Goal: Task Accomplishment & Management: Manage account settings

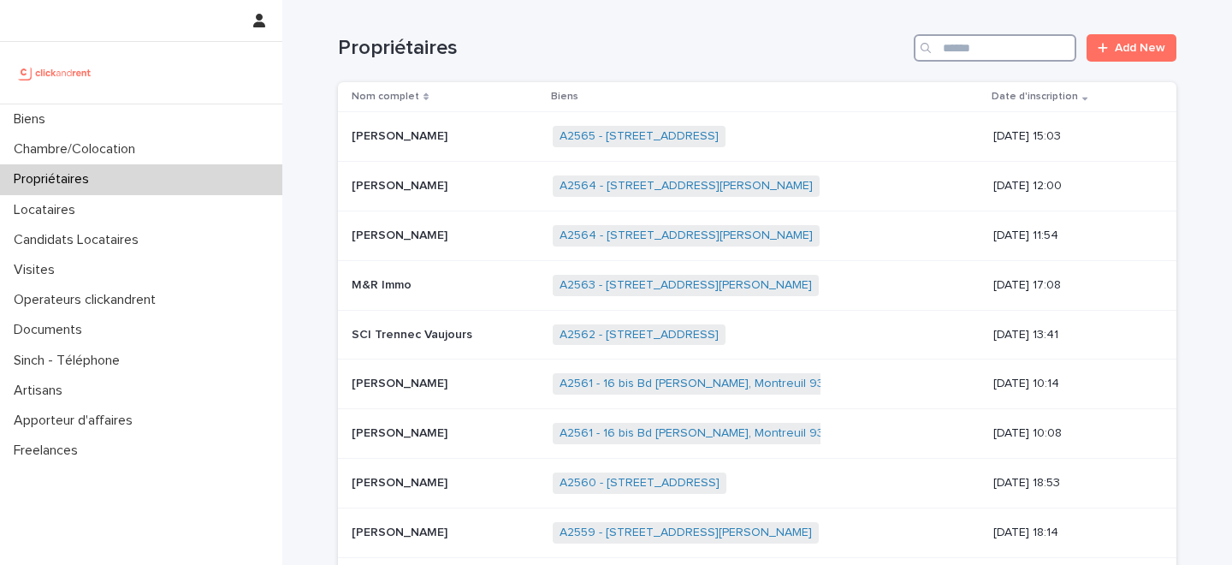
click at [986, 55] on input "Search" at bounding box center [995, 47] width 163 height 27
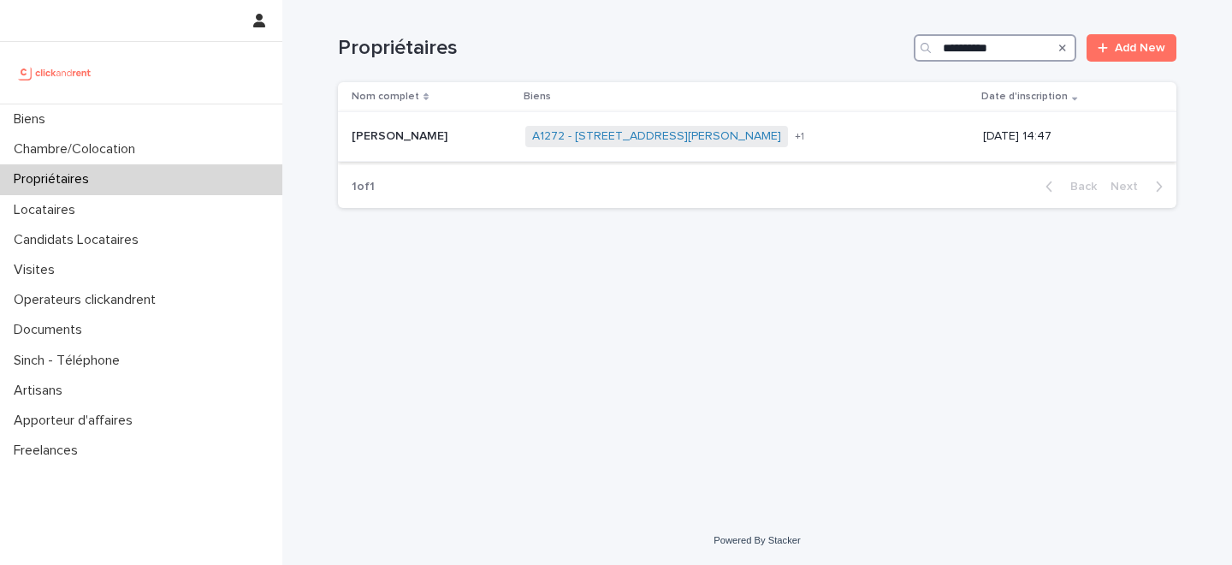
type input "**********"
click at [479, 147] on div "[PERSON_NAME] [PERSON_NAME]" at bounding box center [432, 136] width 160 height 28
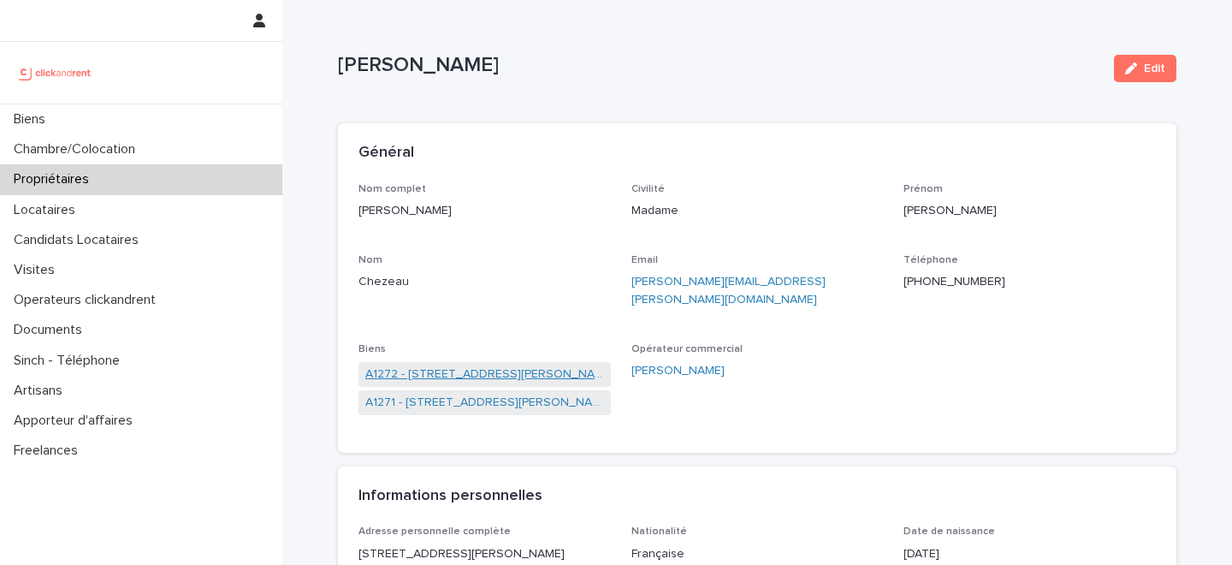
click at [466, 365] on link "A1272 - [STREET_ADDRESS][PERSON_NAME]" at bounding box center [484, 374] width 239 height 18
click at [464, 394] on link "A1271 - [STREET_ADDRESS][PERSON_NAME]" at bounding box center [484, 403] width 239 height 18
click at [88, 175] on p "Propriétaires" at bounding box center [55, 179] width 96 height 16
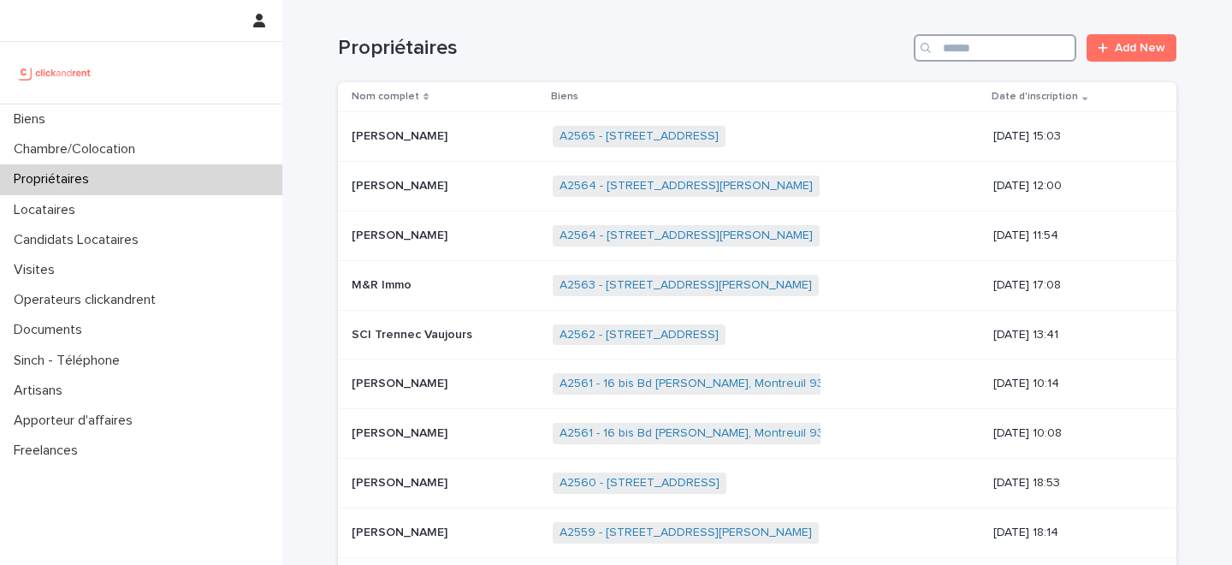
click at [1002, 46] on input "Search" at bounding box center [995, 47] width 163 height 27
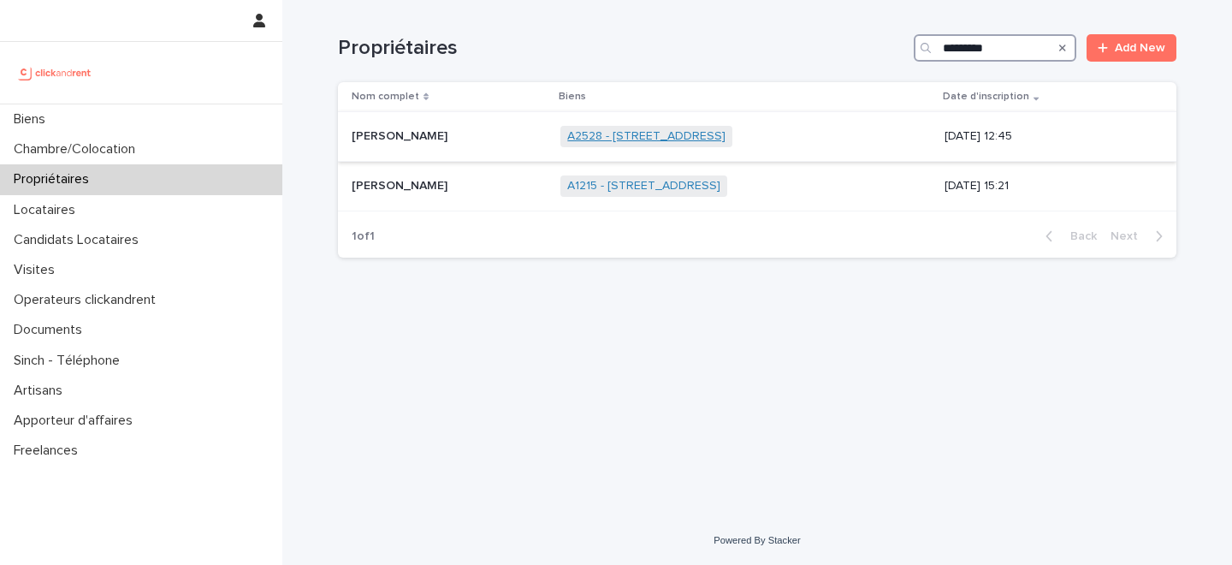
type input "*********"
click at [567, 134] on link "A2528 - 4 rue Dumont D'Urville, Toulon 83000" at bounding box center [646, 136] width 158 height 15
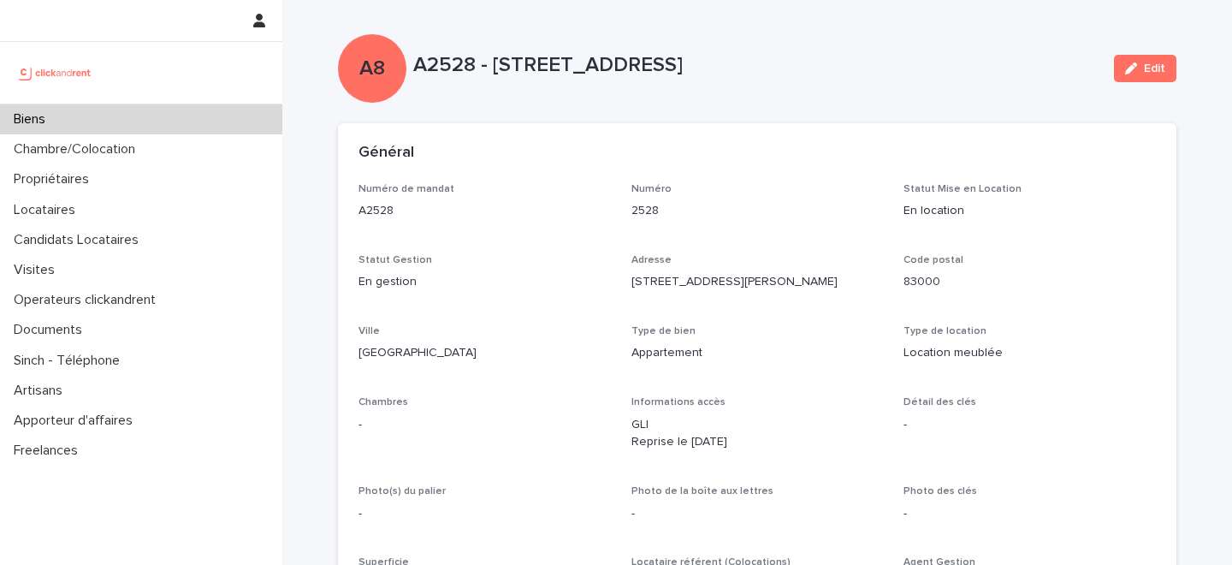
scroll to position [2126, 0]
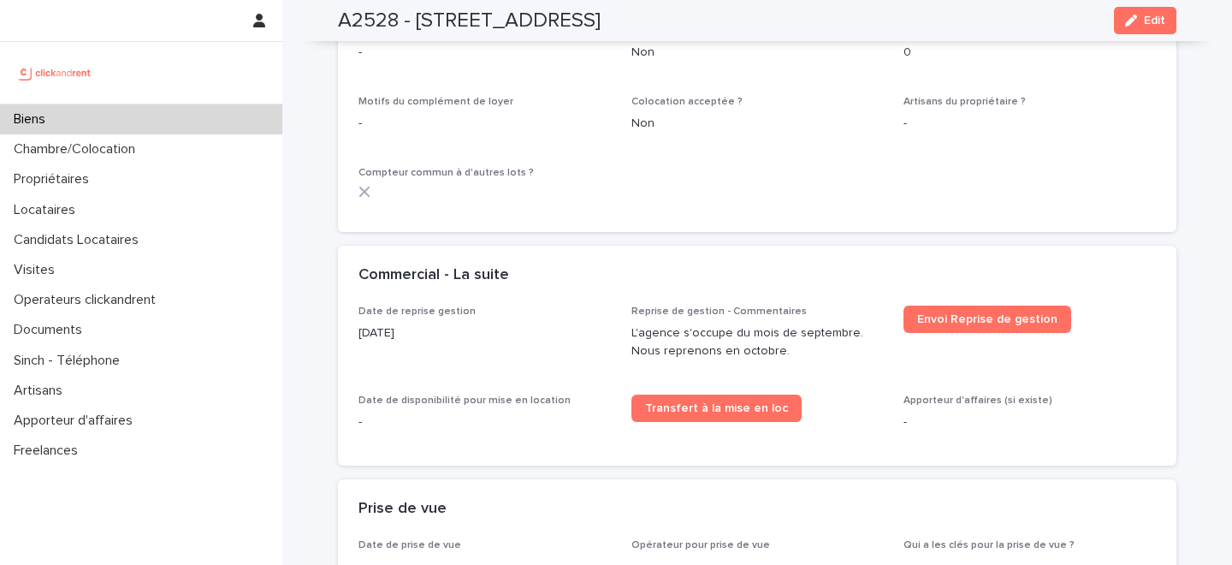
click at [735, 324] on p "L'agence s'occupe du mois de septembre. Nous reprenons en octobre." at bounding box center [758, 342] width 252 height 36
click at [790, 324] on p "L'agence s'occupe du mois de septembre. Nous reprenons en octobre." at bounding box center [758, 342] width 252 height 36
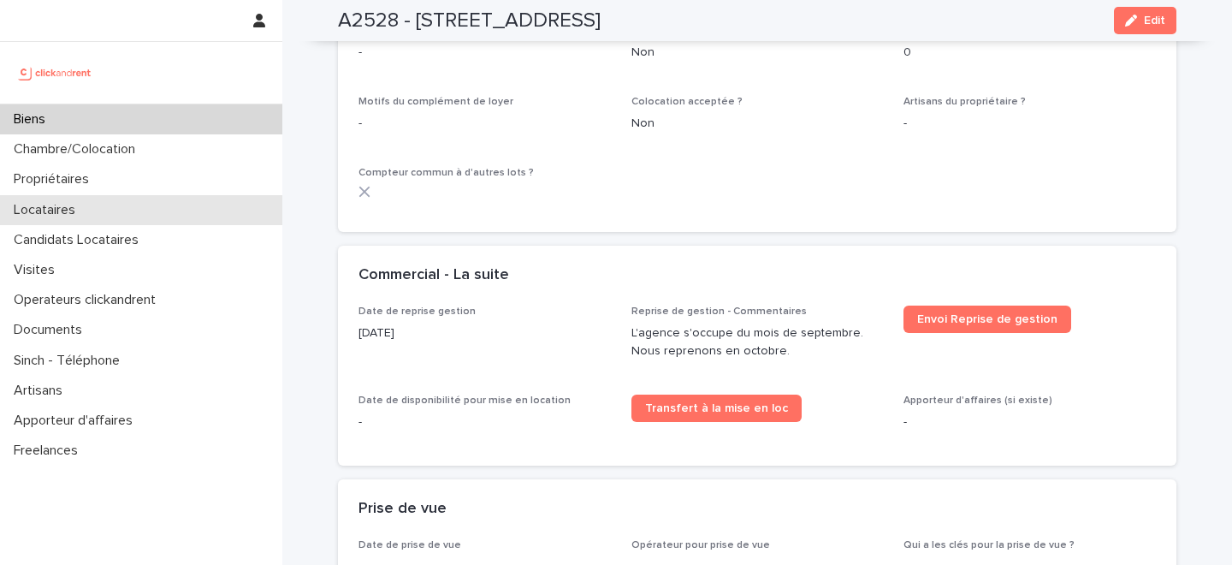
click at [98, 212] on div "Locataires" at bounding box center [141, 210] width 282 height 30
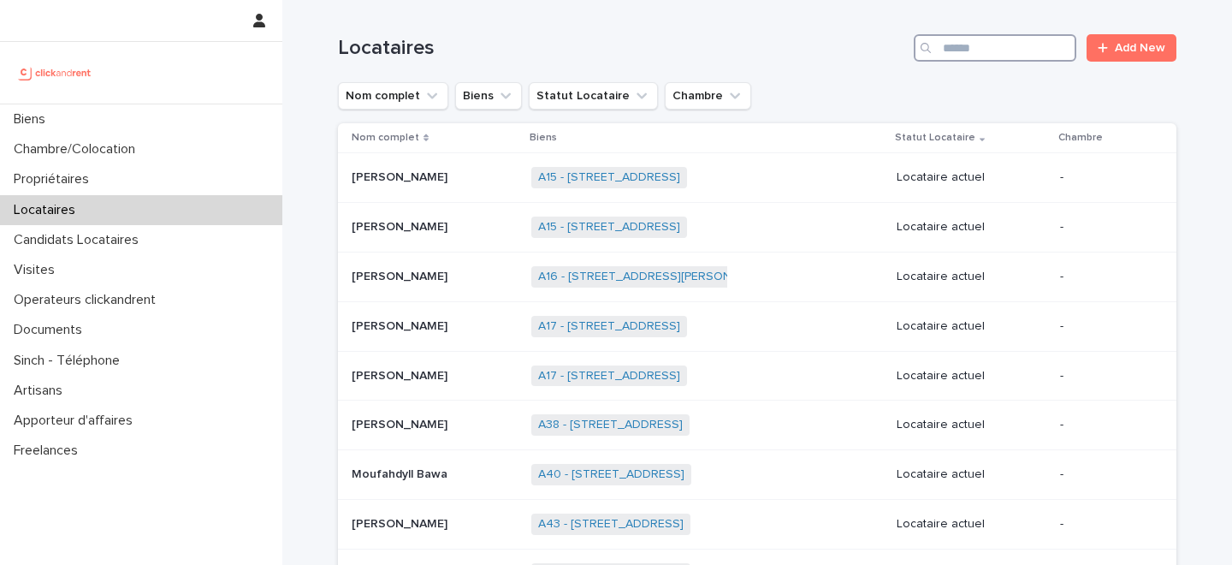
click at [995, 46] on input "Search" at bounding box center [995, 47] width 163 height 27
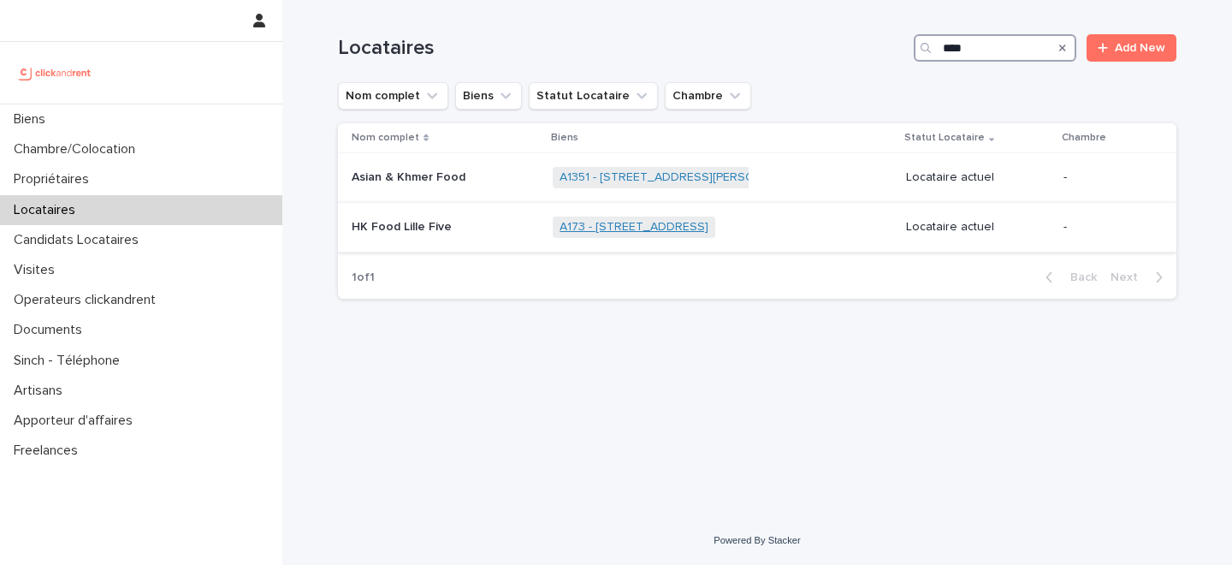
type input "****"
click at [586, 226] on link "A173 - 78 rue de Lannoy, Lille 59800" at bounding box center [634, 227] width 149 height 15
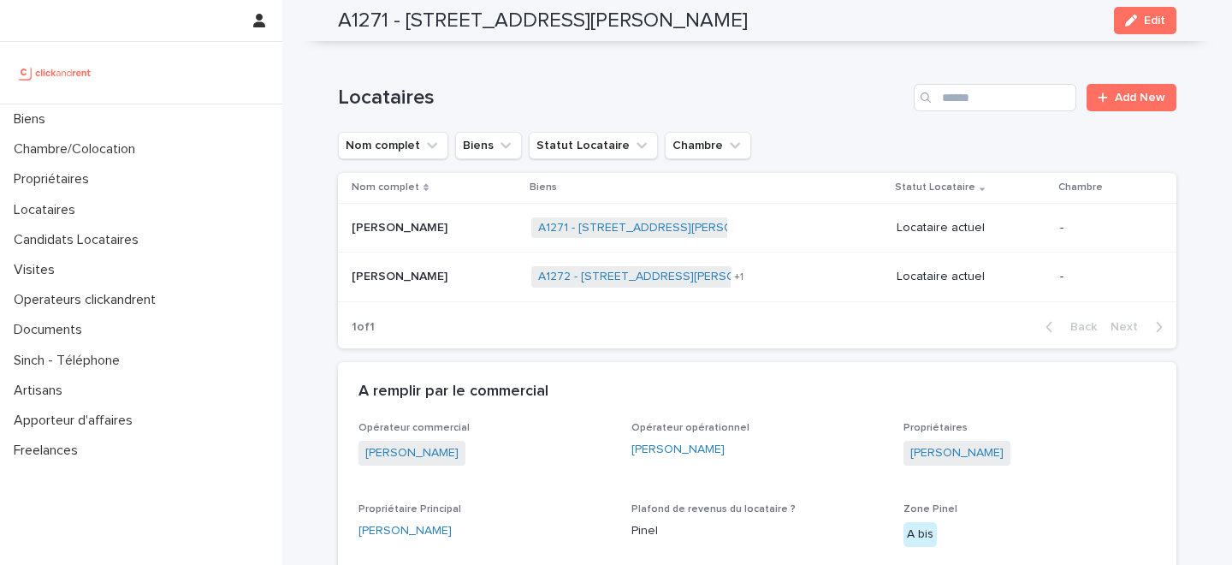
scroll to position [974, 0]
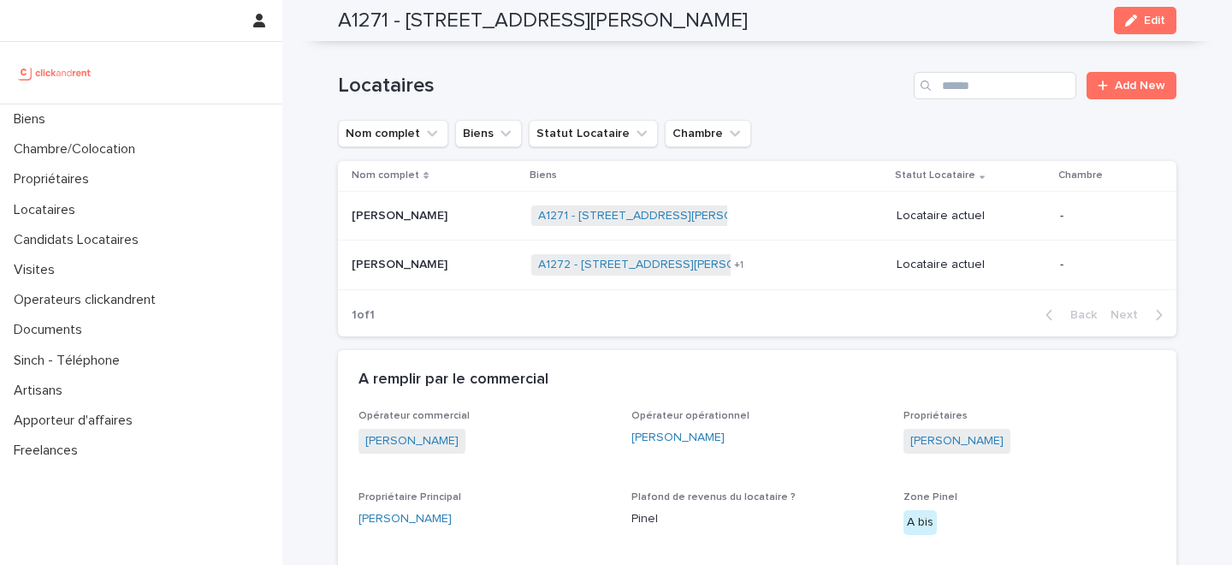
click at [416, 254] on p "[PERSON_NAME]" at bounding box center [401, 263] width 99 height 18
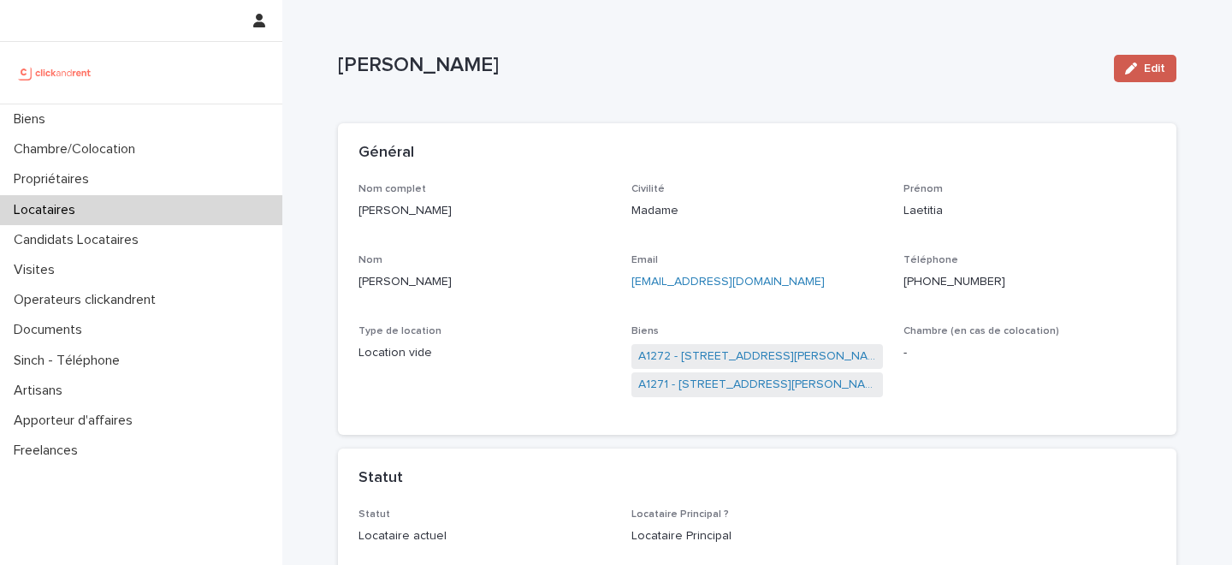
click at [1166, 55] on button "Edit" at bounding box center [1145, 68] width 62 height 27
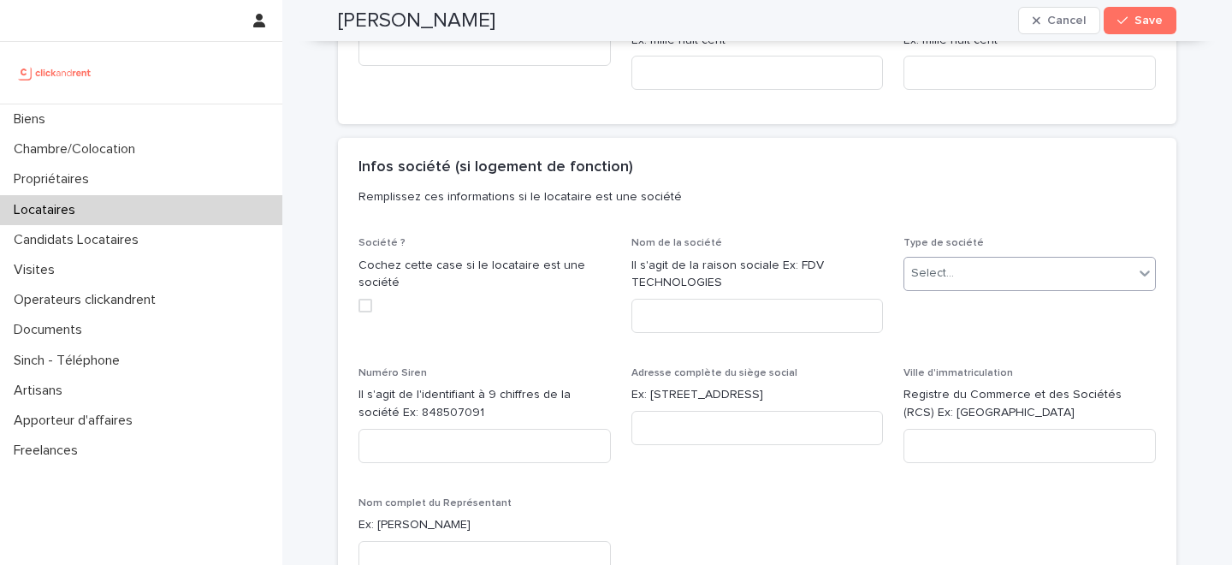
click at [966, 259] on div "Select..." at bounding box center [1019, 273] width 229 height 28
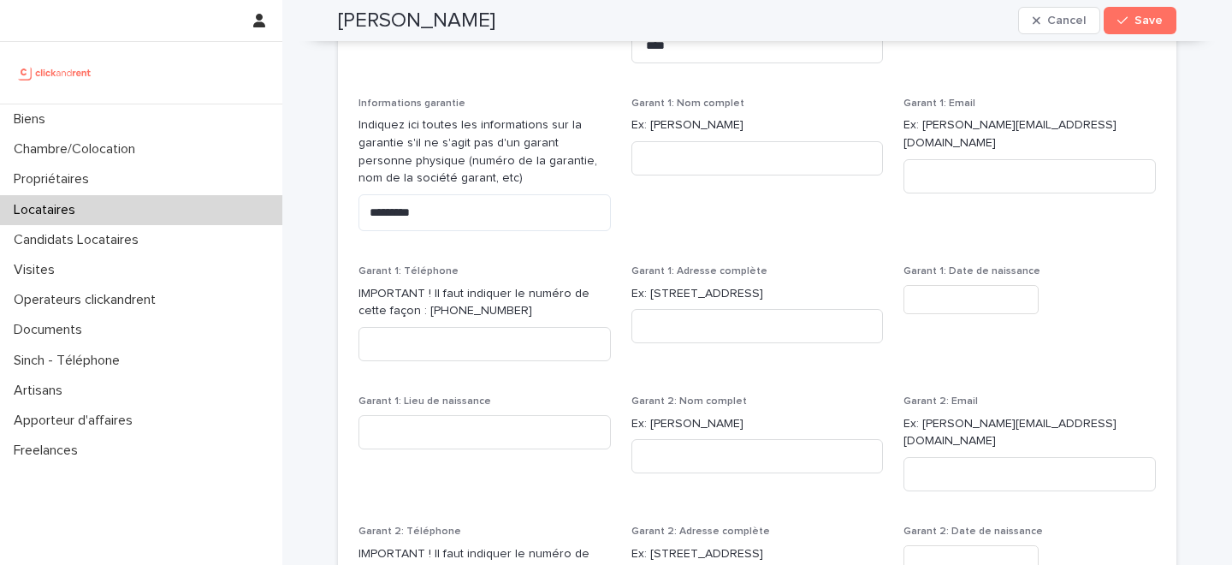
click at [984, 185] on div "Garant 1: Email Ex: [PERSON_NAME][EMAIL_ADDRESS][DOMAIN_NAME]" at bounding box center [1030, 153] width 252 height 110
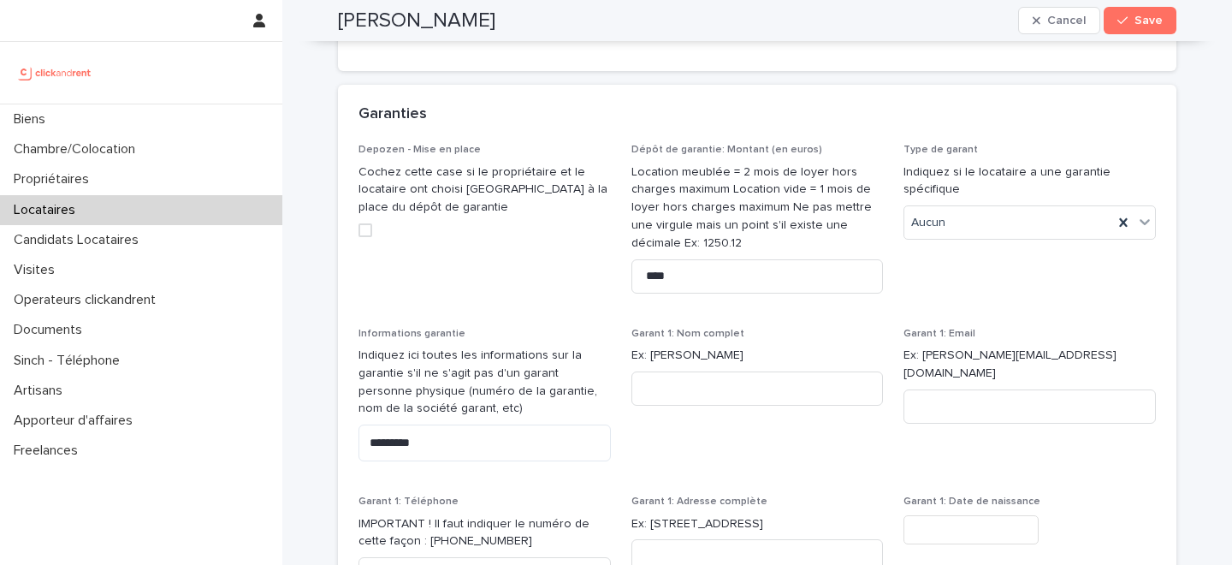
scroll to position [1380, 0]
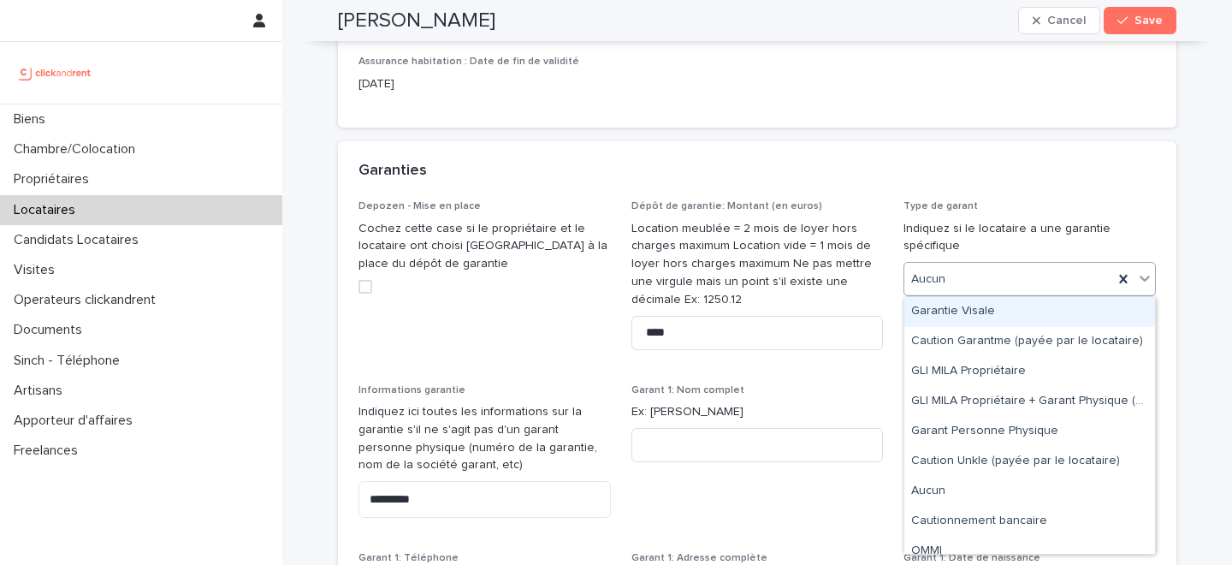
click at [970, 285] on div "Aucun" at bounding box center [1009, 279] width 209 height 28
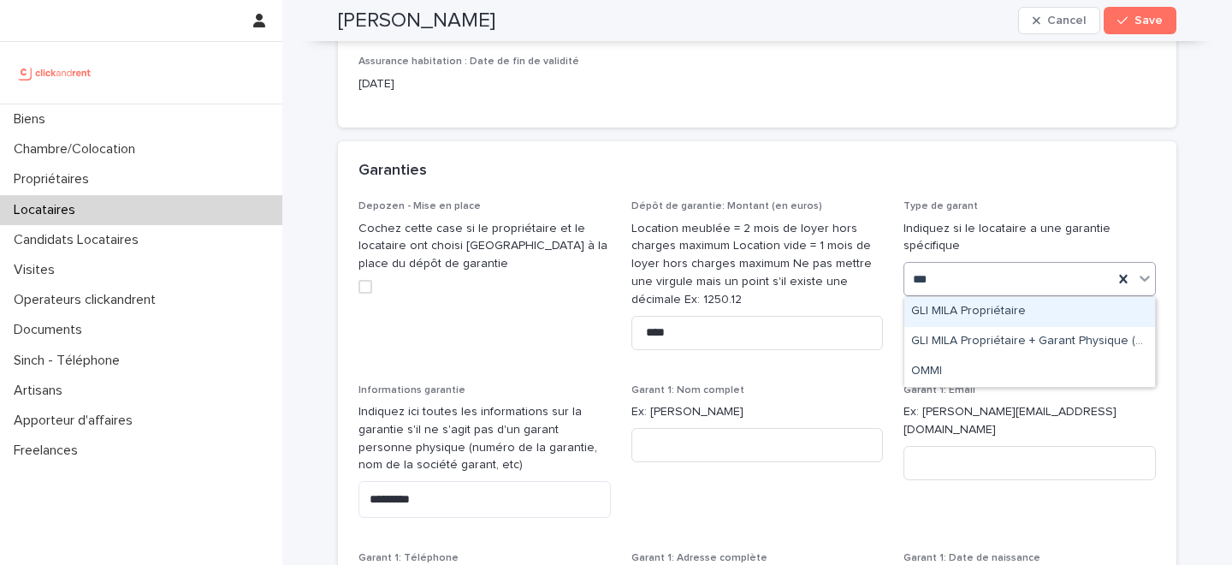
type input "****"
click at [984, 312] on div "GLI MILA Propriétaire" at bounding box center [1030, 312] width 251 height 30
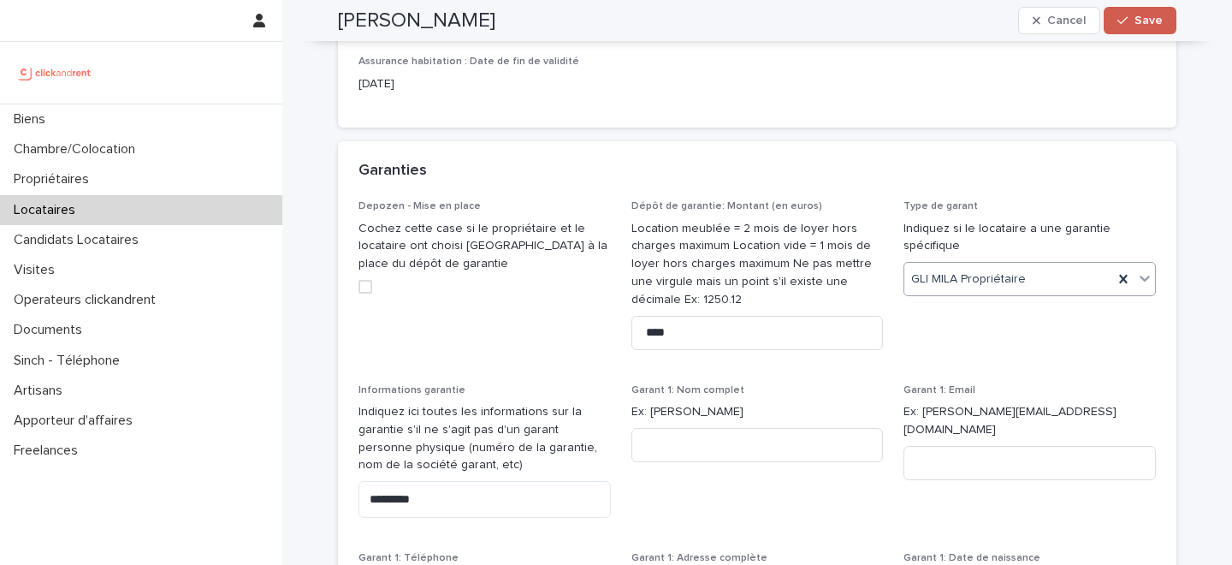
click at [1144, 23] on span "Save" at bounding box center [1149, 21] width 28 height 12
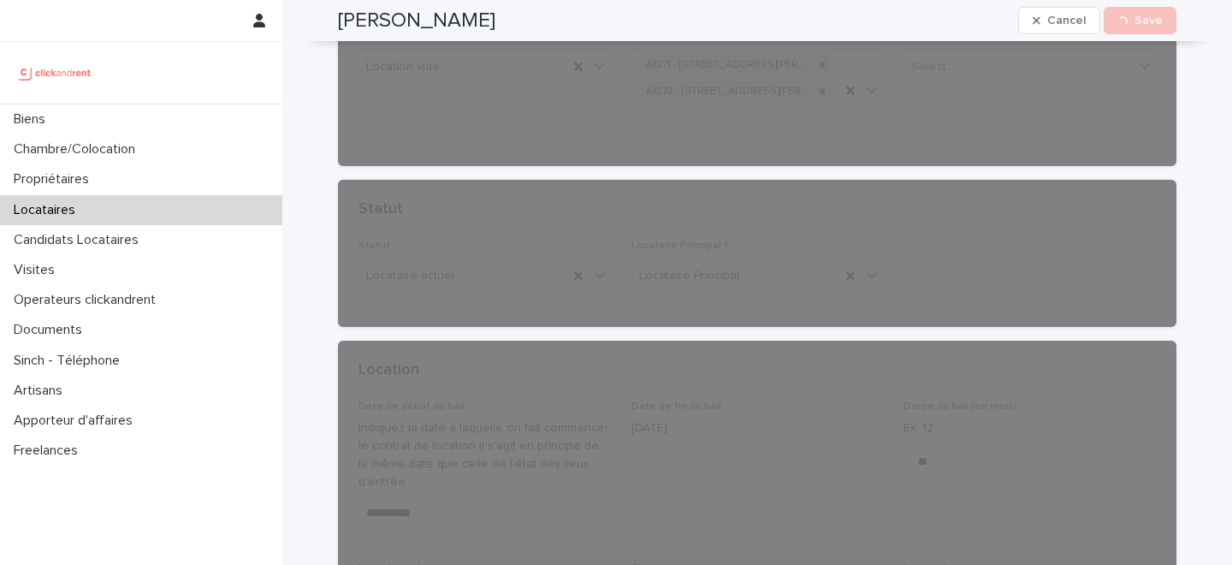
scroll to position [0, 0]
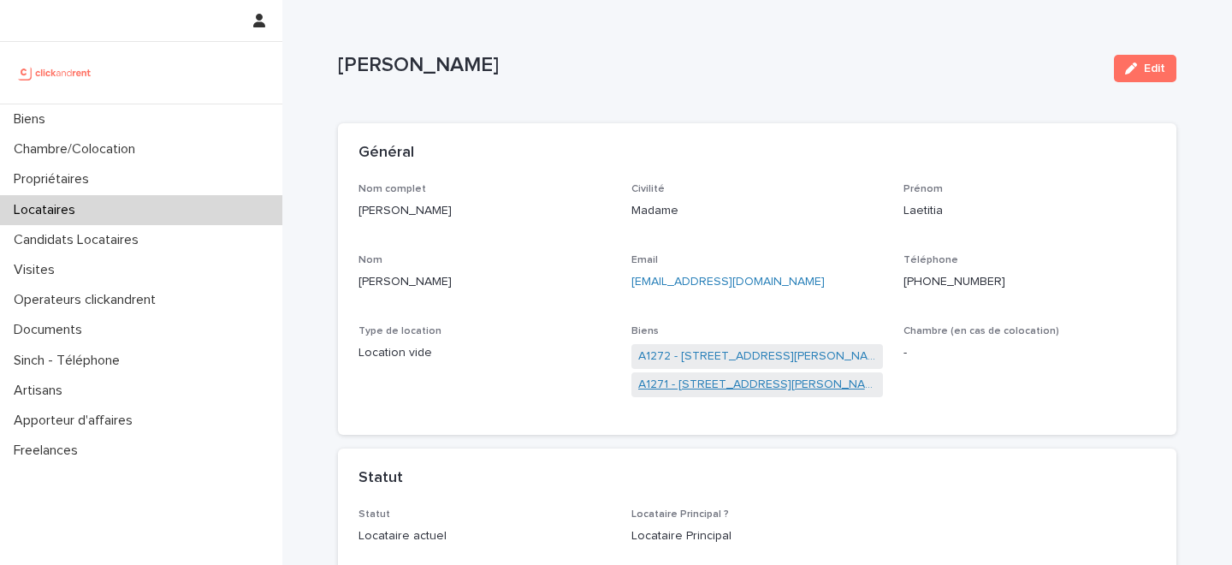
click at [697, 379] on link "A1271 - [STREET_ADDRESS][PERSON_NAME]" at bounding box center [757, 385] width 239 height 18
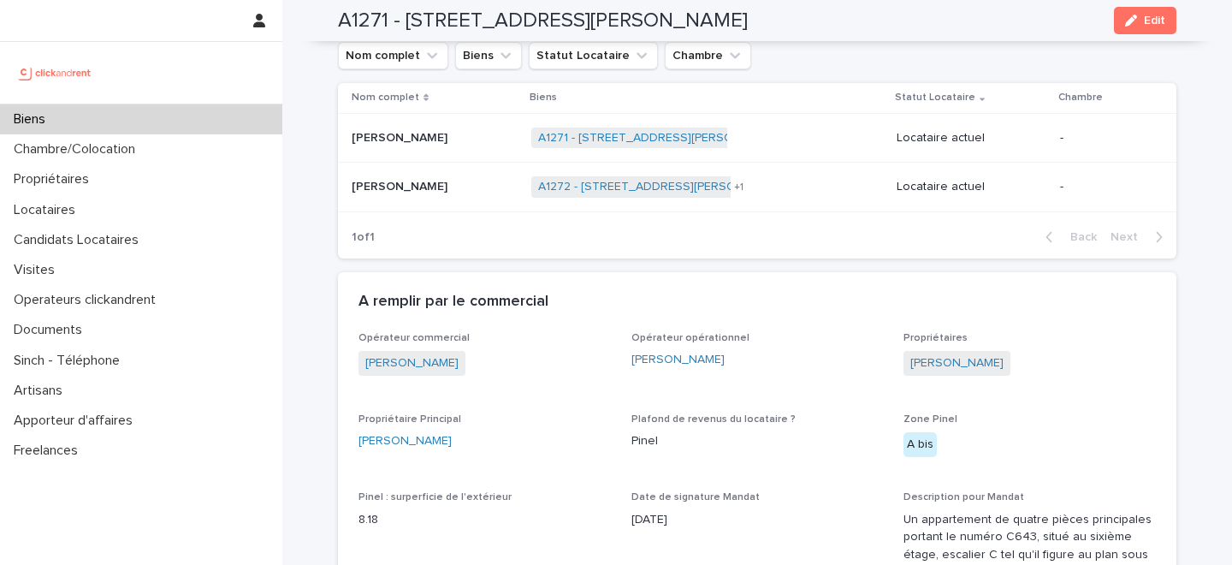
scroll to position [1050, 0]
click at [424, 129] on div "[PERSON_NAME] [PERSON_NAME]" at bounding box center [435, 140] width 166 height 28
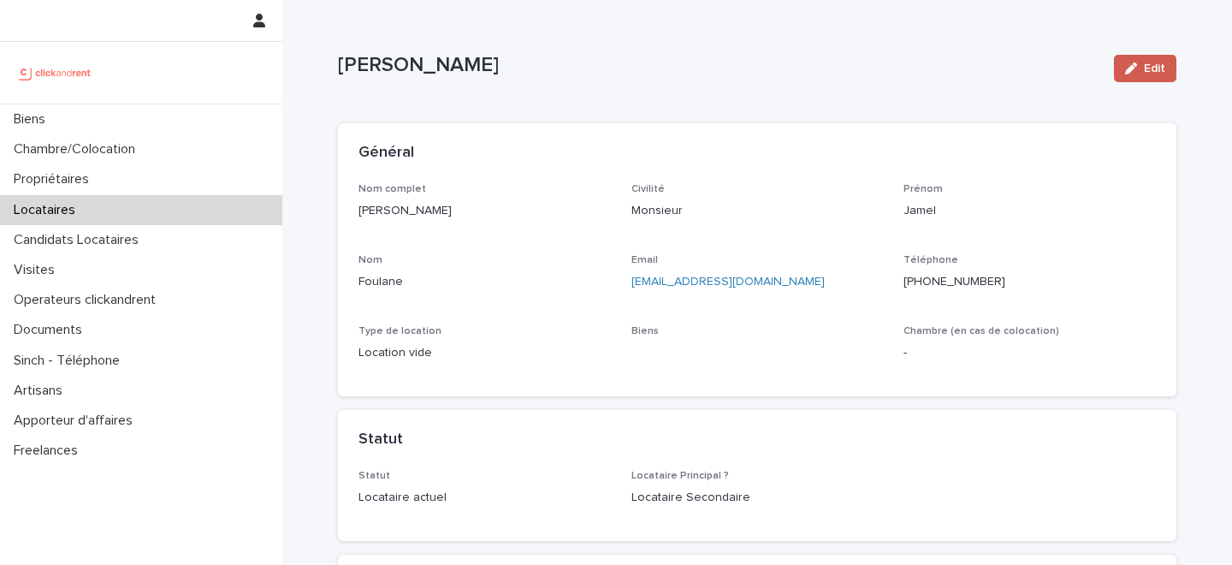
click at [1130, 68] on icon "button" at bounding box center [1131, 68] width 12 height 12
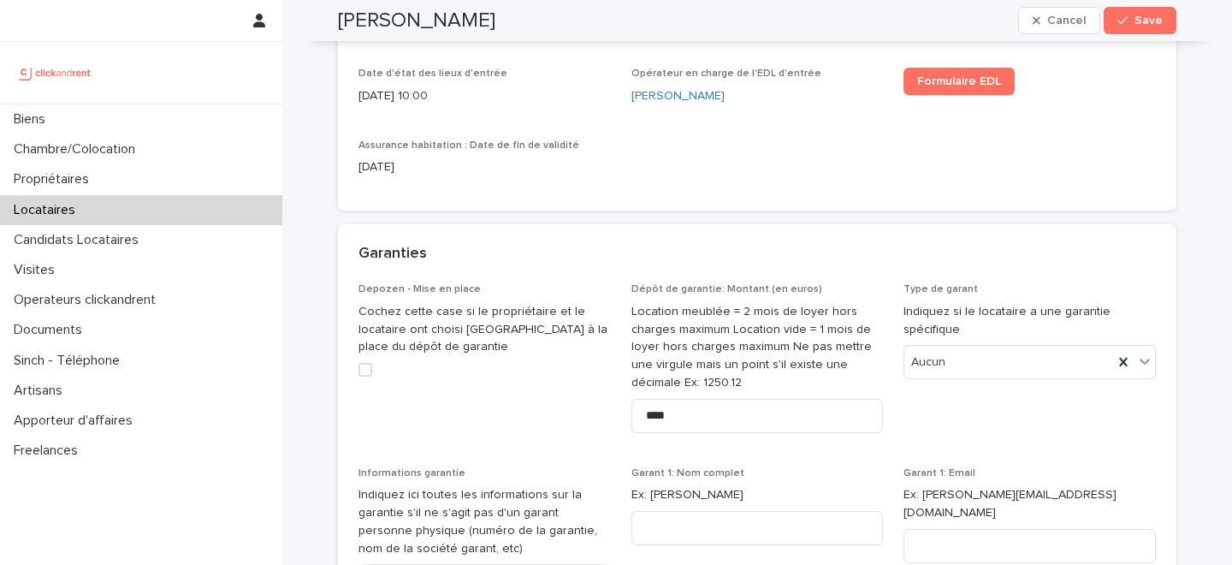
scroll to position [1343, 0]
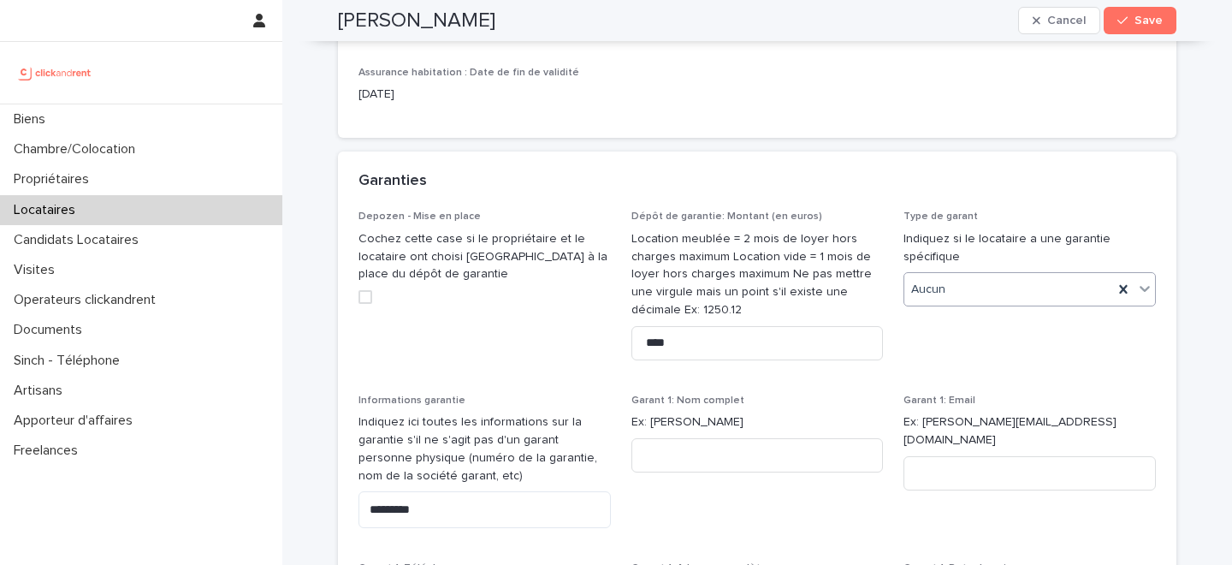
click at [986, 288] on div "Aucun" at bounding box center [1009, 290] width 209 height 28
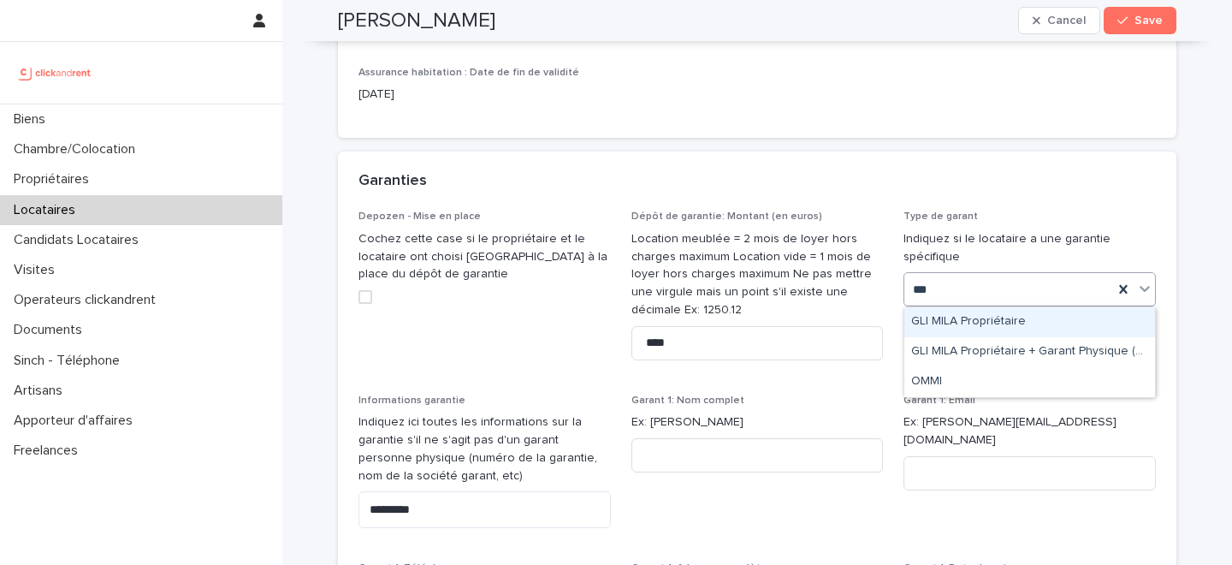
type input "****"
click at [976, 323] on div "GLI MILA Propriétaire" at bounding box center [1030, 322] width 251 height 30
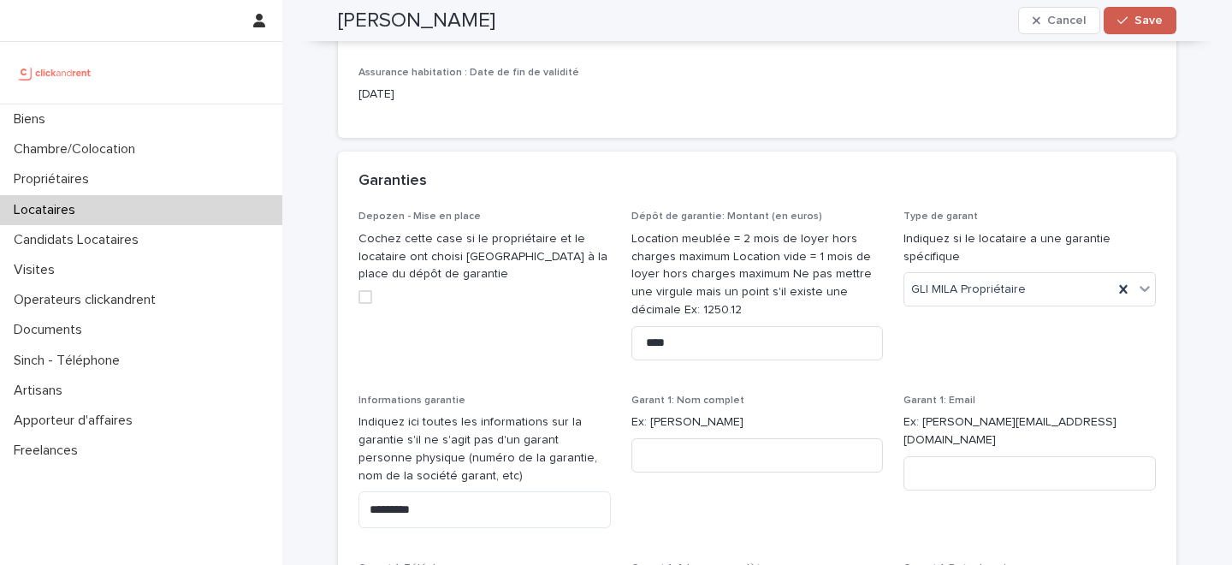
click at [1142, 21] on span "Save" at bounding box center [1149, 21] width 28 height 12
